Goal: Task Accomplishment & Management: Use online tool/utility

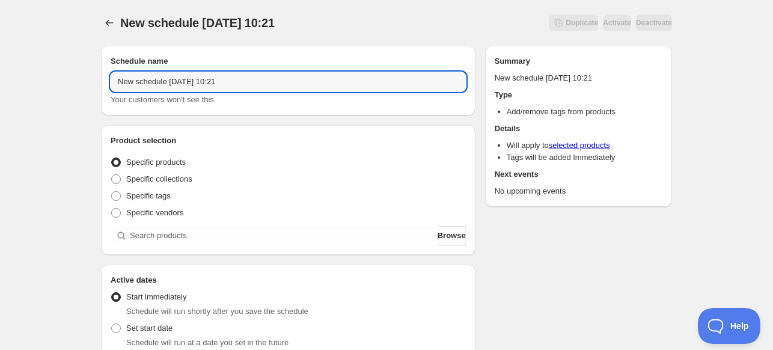
drag, startPoint x: 223, startPoint y: 79, endPoint x: -85, endPoint y: 77, distance: 308.5
click at [0, 77] on html "New schedule [DATE] 10:21. This page is ready New schedule [DATE] 10:21 Duplica…" at bounding box center [386, 175] width 773 height 350
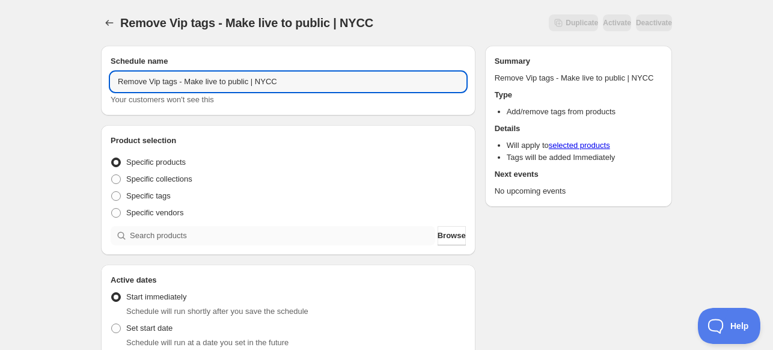
type input "Remove Vip tags - Make live to public | NYCC"
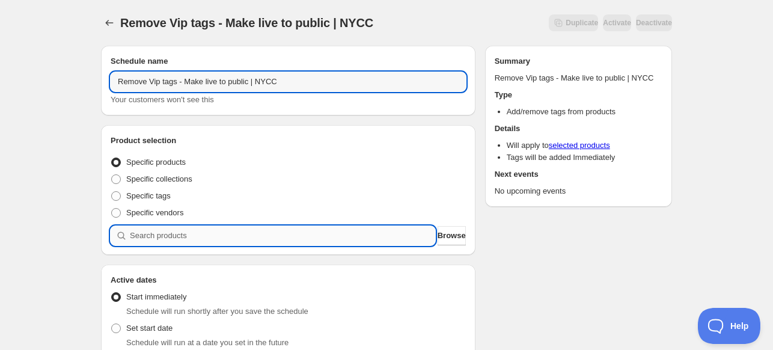
click at [256, 239] on input "search" at bounding box center [282, 235] width 305 height 19
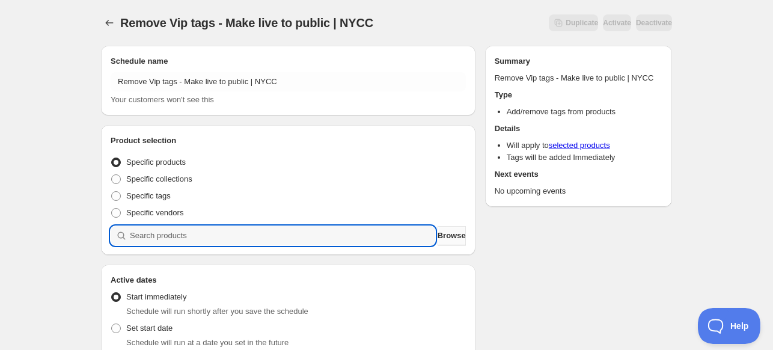
click at [443, 238] on span "Browse" at bounding box center [452, 236] width 28 height 12
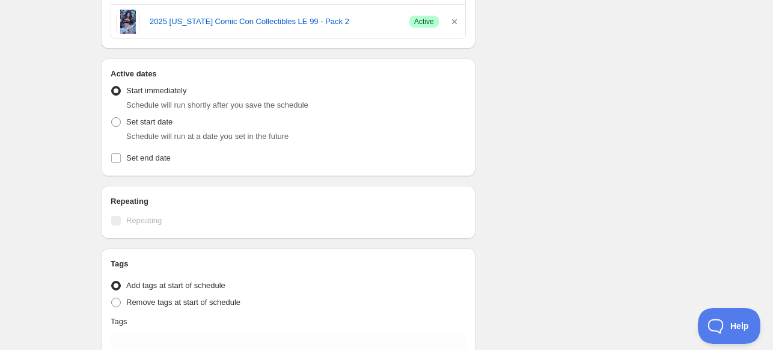
scroll to position [722, 0]
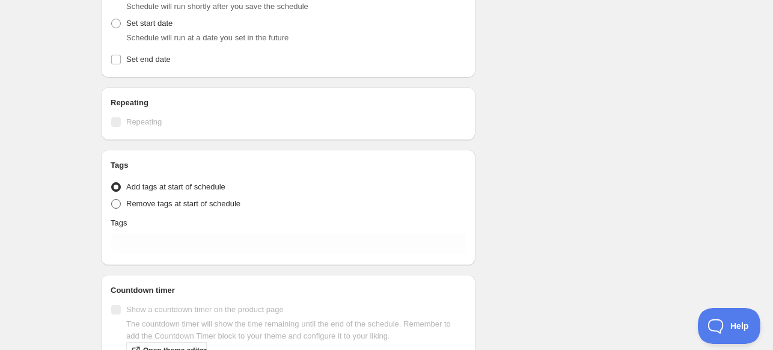
click at [142, 199] on span "Remove tags at start of schedule" at bounding box center [183, 203] width 114 height 9
click at [112, 199] on input "Remove tags at start of schedule" at bounding box center [111, 199] width 1 height 1
radio input "true"
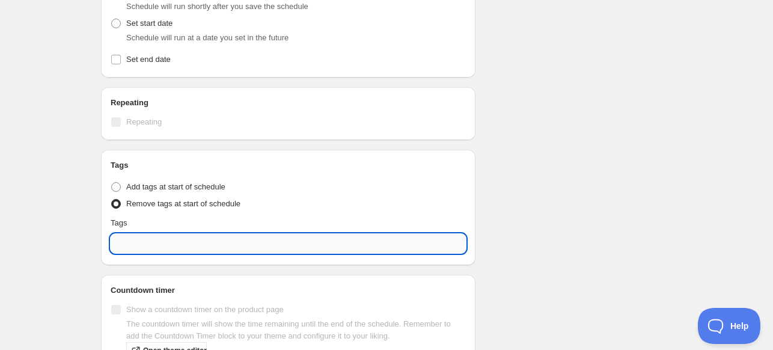
click at [189, 242] on input "text" at bounding box center [288, 243] width 355 height 19
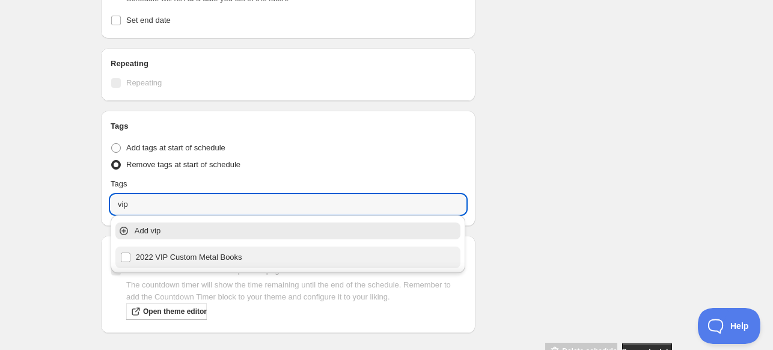
scroll to position [782, 0]
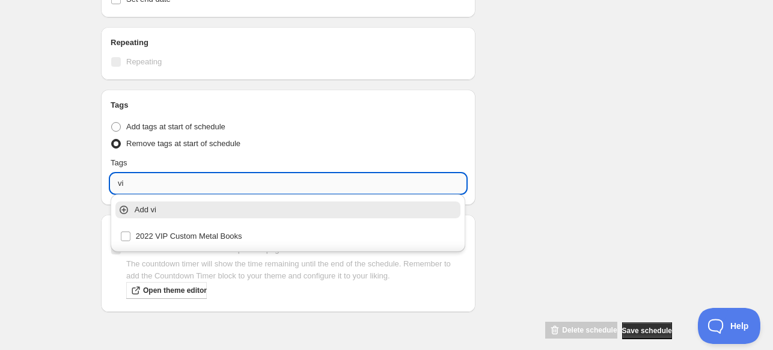
type input "v"
click at [443, 161] on div "Tags" at bounding box center [288, 163] width 355 height 12
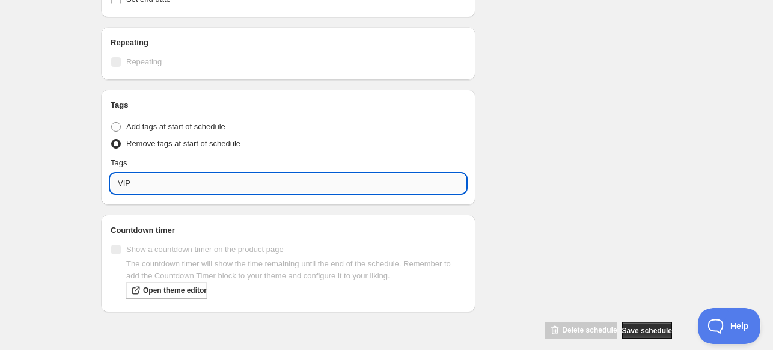
click at [380, 177] on input "VIP" at bounding box center [288, 183] width 355 height 19
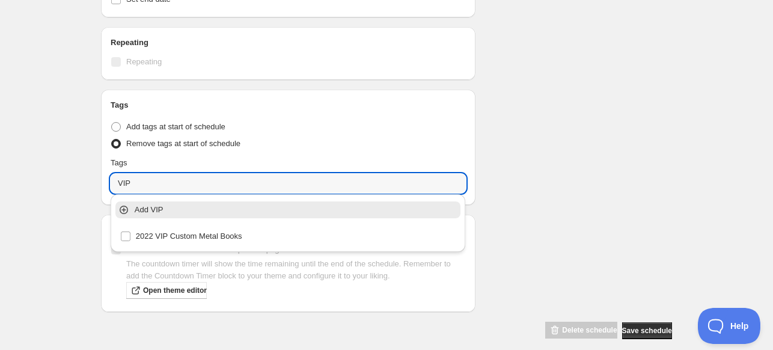
click at [166, 211] on p "Add VIP" at bounding box center [297, 210] width 324 height 12
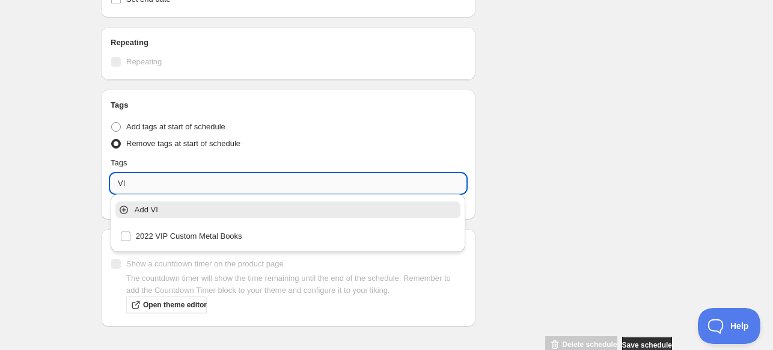
type input "V"
drag, startPoint x: 180, startPoint y: 184, endPoint x: 31, endPoint y: 187, distance: 149.2
click at [213, 211] on p "Add VIP Only" at bounding box center [297, 210] width 324 height 12
type input "VIP Only"
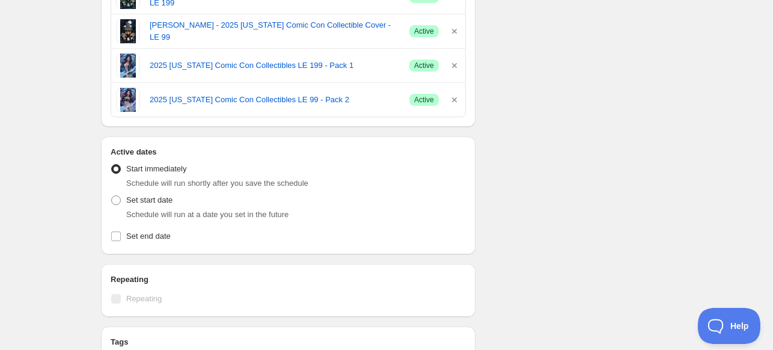
scroll to position [481, 0]
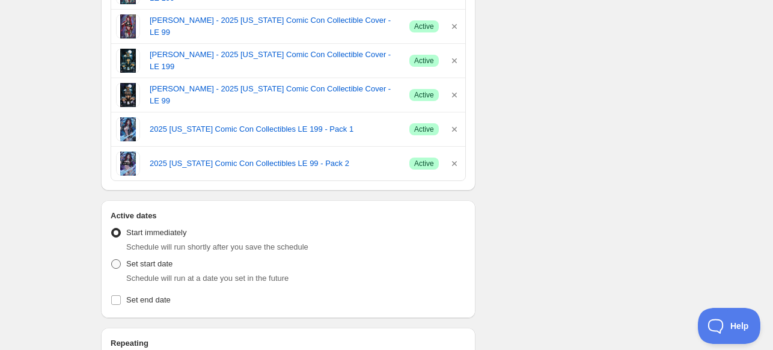
click at [144, 262] on span "Set start date" at bounding box center [149, 263] width 46 height 9
click at [112, 260] on input "Set start date" at bounding box center [111, 259] width 1 height 1
radio input "true"
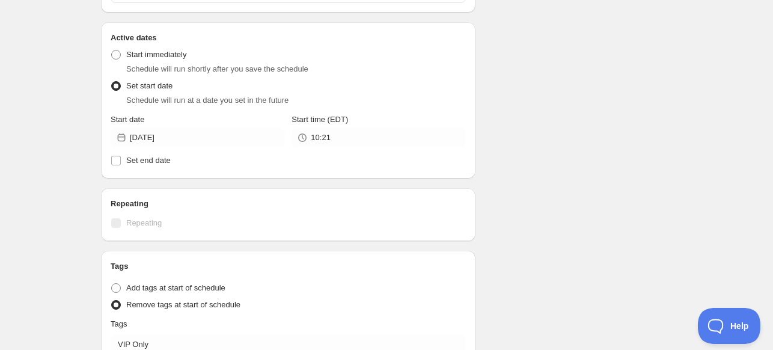
scroll to position [661, 0]
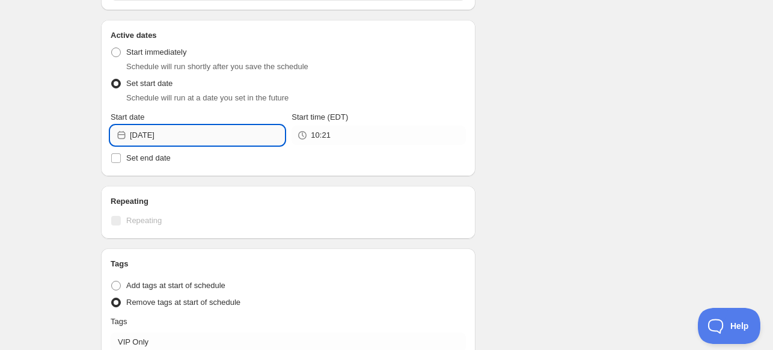
click at [216, 132] on input "[DATE]" at bounding box center [207, 135] width 155 height 19
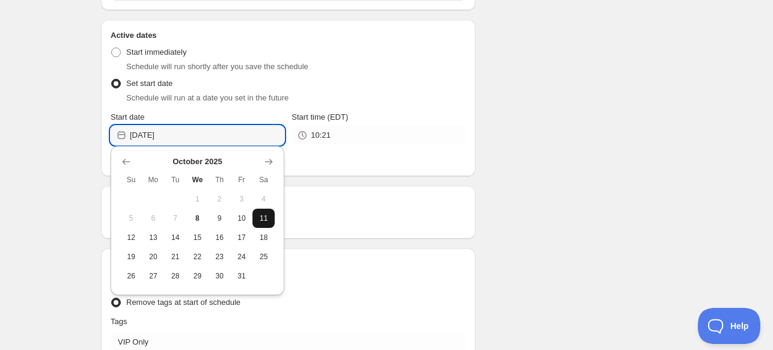
click at [267, 221] on span "11" at bounding box center [263, 218] width 13 height 10
type input "[DATE]"
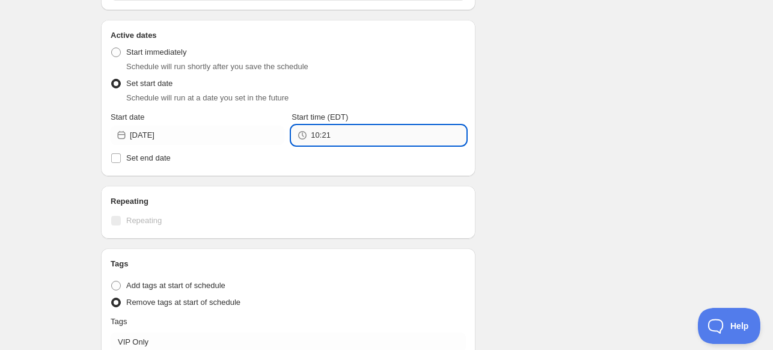
click at [329, 141] on input "10:21" at bounding box center [388, 135] width 155 height 19
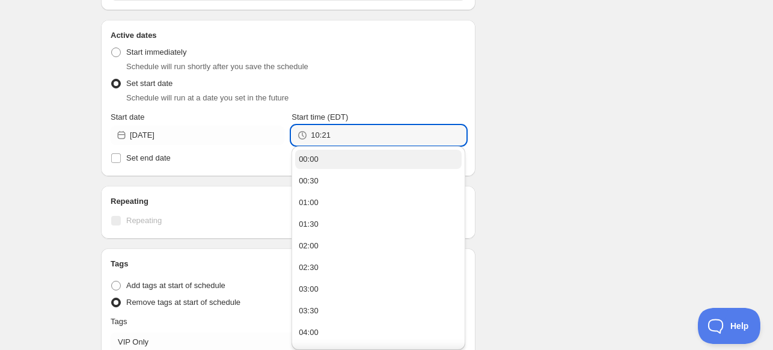
click at [328, 153] on button "00:00" at bounding box center [378, 159] width 167 height 19
type input "00:00"
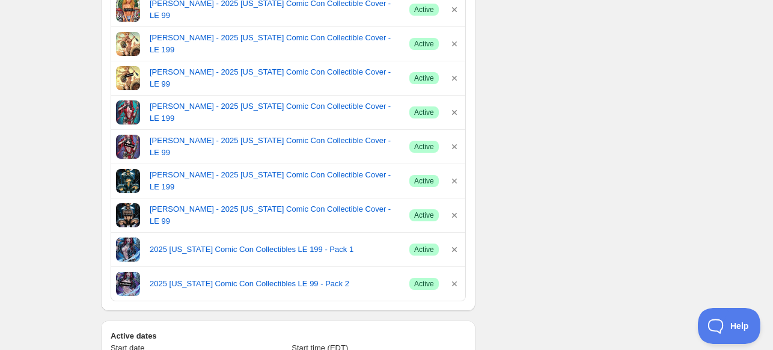
scroll to position [661, 0]
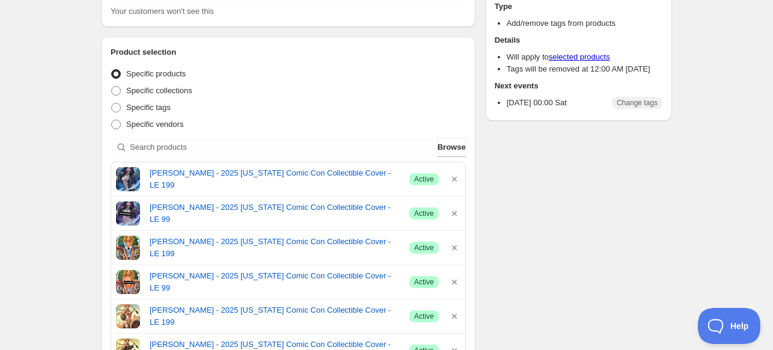
scroll to position [0, 0]
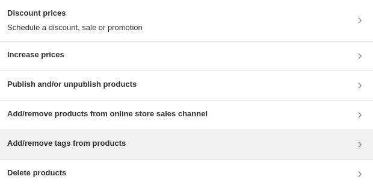
click at [109, 143] on h3 "Add/remove tags from products" at bounding box center [66, 143] width 118 height 12
